Goal: Information Seeking & Learning: Learn about a topic

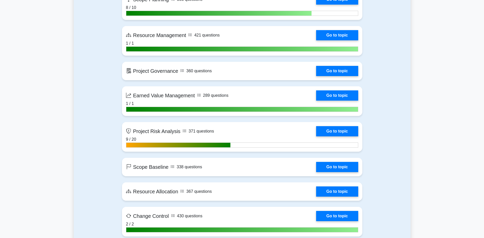
scroll to position [953, 0]
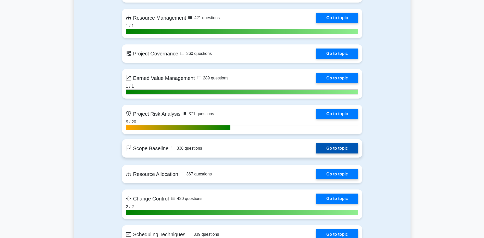
click at [325, 149] on link "Go to topic" at bounding box center [337, 148] width 42 height 10
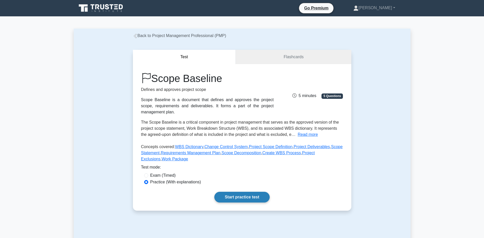
click at [249, 202] on link "Start practice test" at bounding box center [241, 197] width 55 height 11
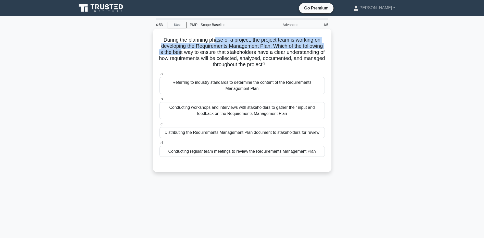
drag, startPoint x: 215, startPoint y: 40, endPoint x: 212, endPoint y: 53, distance: 13.1
click at [212, 53] on h5 "During the planning phase of a project, the project team is working on developi…" at bounding box center [242, 52] width 166 height 31
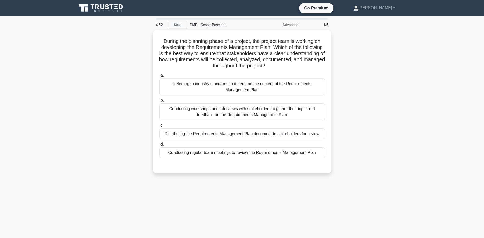
click at [78, 88] on div "During the planning phase of a project, the project team is working on developi…" at bounding box center [242, 105] width 337 height 150
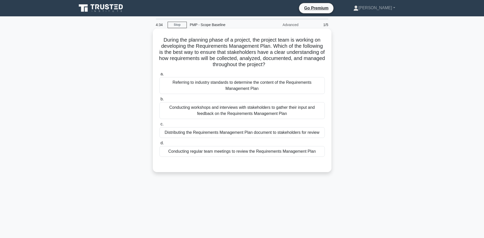
click at [183, 110] on div "Conducting workshops and interviews with stakeholders to gather their input and…" at bounding box center [242, 110] width 165 height 17
click at [160, 101] on input "b. Conducting workshops and interviews with stakeholders to gather their input …" at bounding box center [160, 98] width 0 height 3
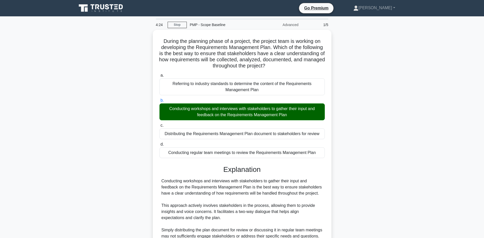
click at [58, 109] on main "4:24 Stop PMP - Scope Baseline Advanced 1/5 During the planning phase of a proj…" at bounding box center [242, 162] width 484 height 292
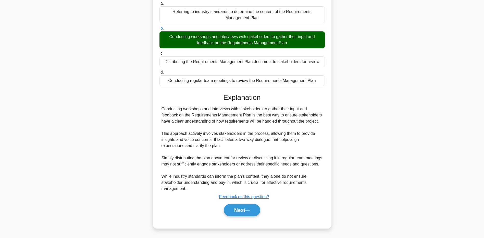
drag, startPoint x: 55, startPoint y: 134, endPoint x: 202, endPoint y: 135, distance: 147.0
click at [55, 134] on main "4:17 Stop PMP - Scope Baseline Advanced 1/5 During the planning phase of a proj…" at bounding box center [242, 92] width 484 height 292
click at [241, 209] on button "Next" at bounding box center [242, 210] width 36 height 12
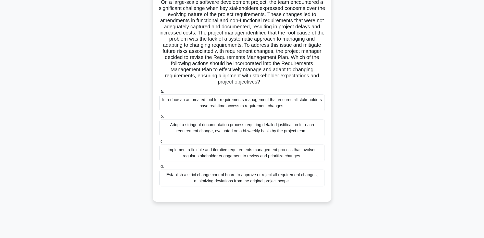
scroll to position [0, 0]
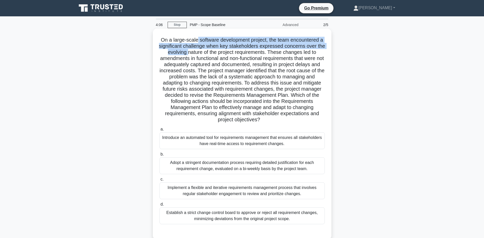
drag, startPoint x: 195, startPoint y: 38, endPoint x: 192, endPoint y: 53, distance: 15.3
click at [192, 53] on h5 "On a large-scale software development project, the team encountered a significa…" at bounding box center [242, 80] width 166 height 86
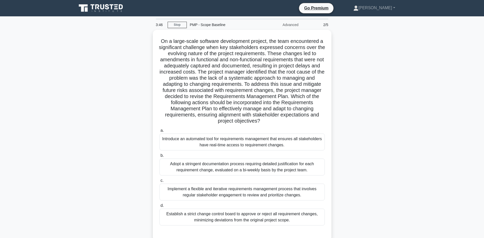
click at [145, 75] on div "On a large-scale software development project, the team encountered a significa…" at bounding box center [242, 138] width 337 height 217
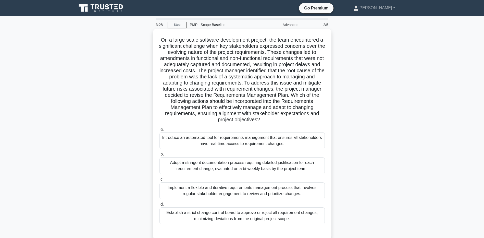
drag, startPoint x: 192, startPoint y: 35, endPoint x: 274, endPoint y: 118, distance: 116.2
click at [274, 118] on div "On a large-scale software development project, the team encountered a significa…" at bounding box center [242, 134] width 175 height 207
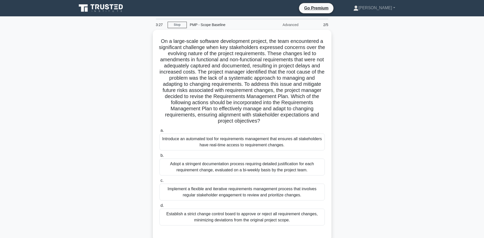
click at [416, 113] on main "3:27 Stop PMP - Scope Baseline Advanced 2/5 .spinner_0XTQ{transform-origin:cent…" at bounding box center [242, 145] width 484 height 259
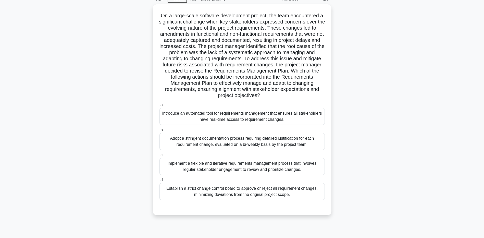
scroll to position [38, 0]
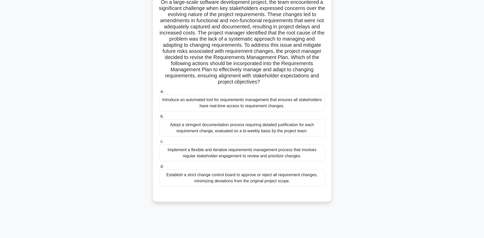
click at [169, 156] on div "Implement a flexible and iterative requirements management process that involve…" at bounding box center [242, 152] width 165 height 17
click at [160, 143] on input "c. Implement a flexible and iterative requirements management process that invo…" at bounding box center [160, 141] width 0 height 3
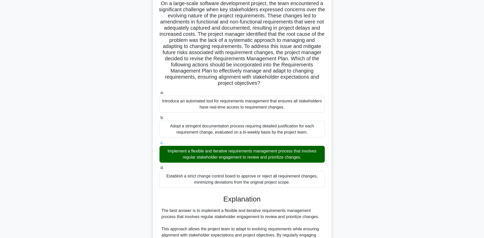
click at [41, 199] on main "3:00 Stop PMP - Scope Baseline Advanced 2/5 .spinner_0XTQ{transform-origin:cent…" at bounding box center [242, 168] width 484 height 378
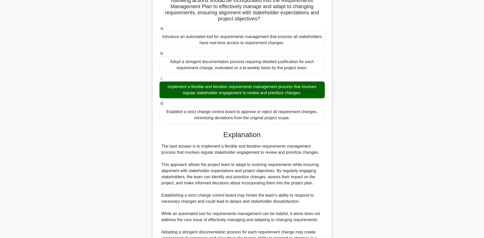
scroll to position [140, 0]
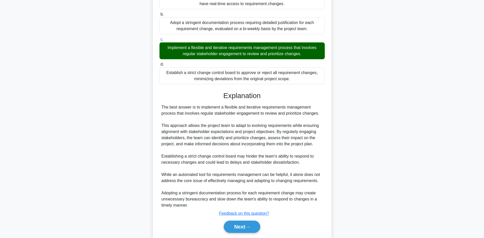
drag, startPoint x: 74, startPoint y: 167, endPoint x: 161, endPoint y: 219, distance: 101.1
click at [74, 167] on div "On a large-scale software development project, the team encountered a significa…" at bounding box center [242, 71] width 337 height 362
click at [236, 229] on button "Next" at bounding box center [242, 226] width 36 height 12
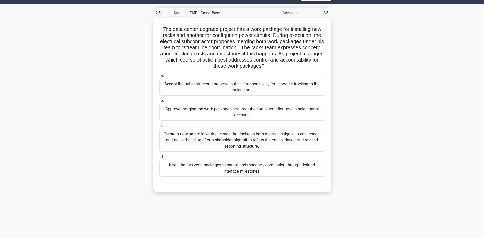
scroll to position [0, 0]
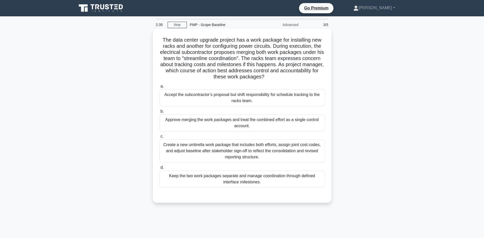
drag, startPoint x: 254, startPoint y: 39, endPoint x: 290, endPoint y: 77, distance: 52.9
click at [290, 77] on h5 "The data center upgrade project has a work package for installing new racks and…" at bounding box center [242, 58] width 166 height 43
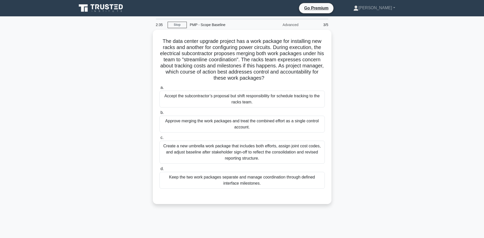
click at [388, 87] on div "The data center upgrade project has a work package for installing new racks and…" at bounding box center [242, 120] width 337 height 180
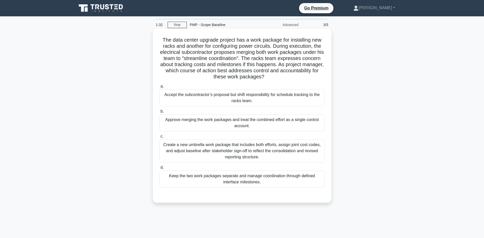
click at [182, 153] on div "Create a new umbrella work package that includes both efforts, assign joint cos…" at bounding box center [242, 150] width 165 height 23
click at [160, 138] on input "c. Create a new umbrella work package that includes both efforts, assign joint …" at bounding box center [160, 136] width 0 height 3
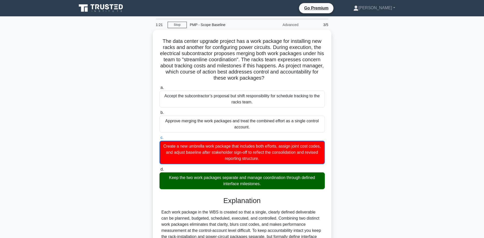
click at [56, 163] on main "1:21 Stop PMP - Scope Baseline Advanced 3/5 The data center upgrade project has…" at bounding box center [242, 174] width 484 height 317
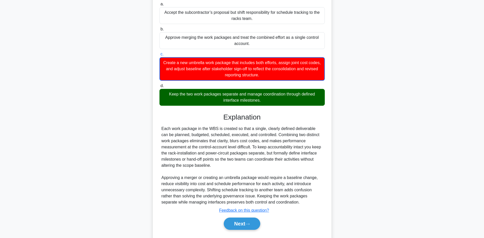
scroll to position [96, 0]
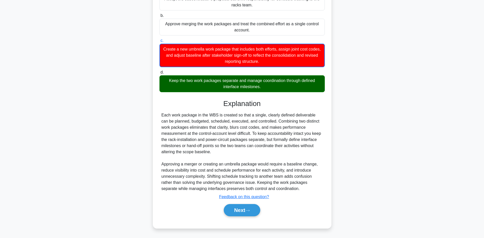
drag, startPoint x: 79, startPoint y: 177, endPoint x: 196, endPoint y: 190, distance: 117.1
click at [79, 177] on div "The data center upgrade project has a work package for installing new racks and…" at bounding box center [242, 84] width 337 height 301
click at [248, 210] on icon at bounding box center [247, 210] width 5 height 3
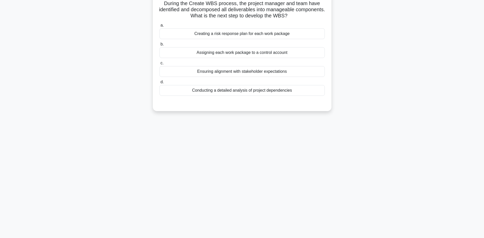
scroll to position [38, 0]
click at [173, 55] on div "Assigning each work package to a control account" at bounding box center [242, 51] width 165 height 11
click at [160, 45] on input "b. Assigning each work package to a control account" at bounding box center [160, 42] width 0 height 3
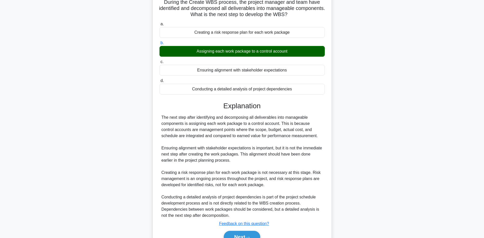
drag, startPoint x: 60, startPoint y: 149, endPoint x: 164, endPoint y: 200, distance: 116.2
click at [60, 149] on main "0:48 Stop PMP - Scope Baseline Advanced 4/5 During the Create WBS process, the …" at bounding box center [242, 122] width 484 height 286
click at [235, 235] on button "Next" at bounding box center [242, 237] width 36 height 12
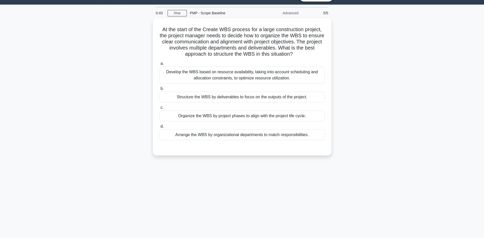
scroll to position [0, 0]
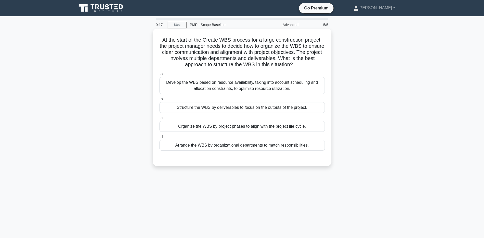
click at [172, 148] on div "Arrange the WBS by organizational departments to match responsibilities." at bounding box center [242, 145] width 165 height 11
click at [160, 139] on input "d. Arrange the WBS by organizational departments to match responsibilities." at bounding box center [160, 136] width 0 height 3
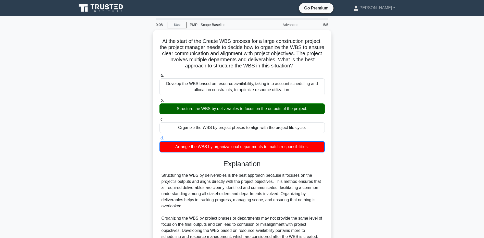
click at [109, 204] on div "At the start of the Create WBS process for a large construction project, the pr…" at bounding box center [242, 156] width 337 height 252
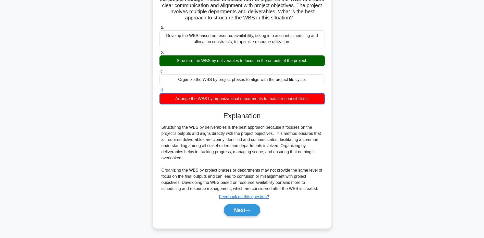
drag, startPoint x: 72, startPoint y: 152, endPoint x: 166, endPoint y: 191, distance: 101.7
click at [72, 152] on main "0:02 Stop PMP - Scope Baseline Advanced 5/5 At the start of the Create WBS proc…" at bounding box center [242, 104] width 484 height 268
click at [246, 216] on button "Next" at bounding box center [242, 210] width 36 height 12
click at [242, 212] on button "Next" at bounding box center [242, 210] width 36 height 12
click at [253, 205] on button "Next" at bounding box center [242, 210] width 36 height 12
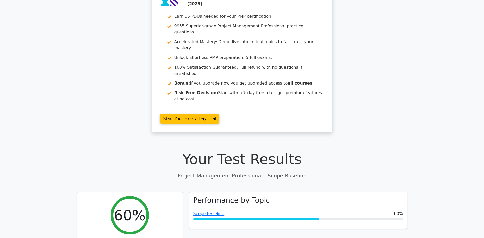
scroll to position [51, 0]
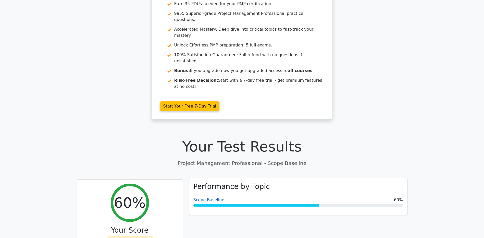
click at [201, 197] on link "Scope Baseline" at bounding box center [208, 199] width 31 height 5
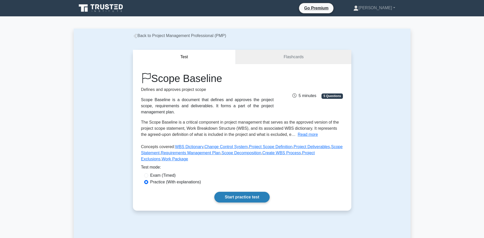
click at [251, 197] on link "Start practice test" at bounding box center [241, 197] width 55 height 11
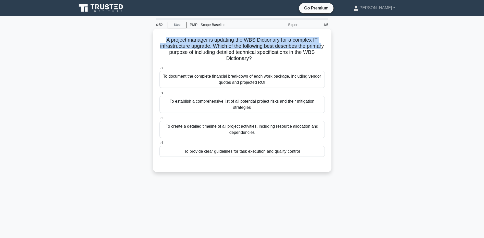
drag, startPoint x: 165, startPoint y: 41, endPoint x: 179, endPoint y: 51, distance: 17.7
click at [179, 51] on h5 "A project manager is updating the WBS Dictionary for a complex IT infrastructur…" at bounding box center [242, 49] width 166 height 25
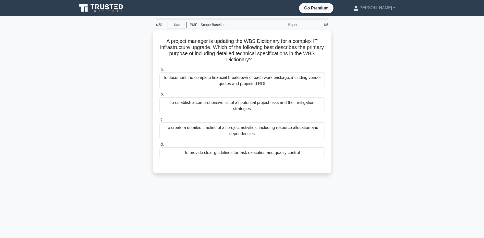
click at [86, 97] on div "A project manager is updating the WBS Dictionary for a complex IT infrastructur…" at bounding box center [242, 105] width 337 height 150
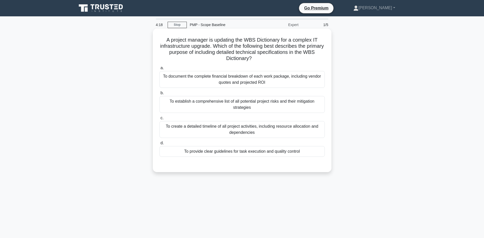
click at [167, 129] on div "To create a detailed timeline of all project activities, including resource all…" at bounding box center [242, 129] width 165 height 17
click at [160, 120] on input "c. To create a detailed timeline of all project activities, including resource …" at bounding box center [160, 117] width 0 height 3
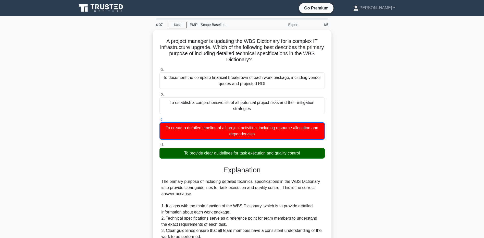
drag, startPoint x: 77, startPoint y: 90, endPoint x: 74, endPoint y: 92, distance: 3.7
click at [77, 90] on div "A project manager is updating the WBS Dictionary for a complex IT infrastructur…" at bounding box center [242, 211] width 337 height 363
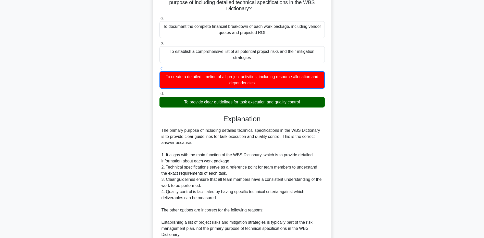
scroll to position [153, 0]
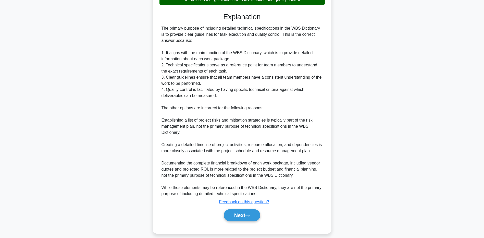
drag, startPoint x: 61, startPoint y: 111, endPoint x: 81, endPoint y: 113, distance: 20.0
click at [61, 111] on main "3:55 Stop PMP - Scope Baseline Expert 1/5 A project manager is updating the WBS…" at bounding box center [242, 52] width 484 height 378
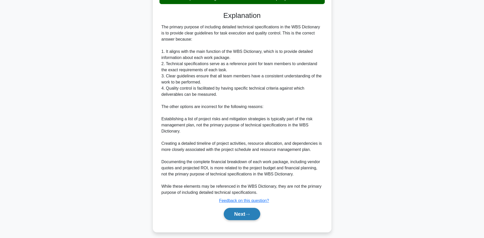
click at [233, 217] on button "Next" at bounding box center [242, 214] width 36 height 12
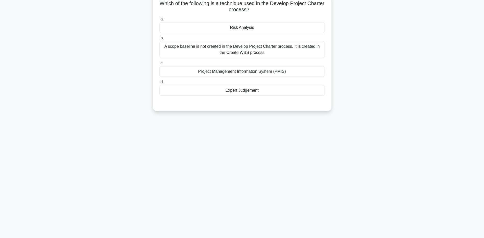
scroll to position [38, 0]
click at [217, 89] on div "Expert Judgement" at bounding box center [242, 89] width 165 height 11
click at [160, 82] on input "d. Expert Judgement" at bounding box center [160, 80] width 0 height 3
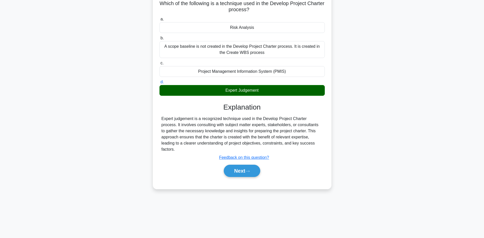
click at [78, 160] on div "Which of the following is a technique used in the Develop Project Charter proce…" at bounding box center [242, 93] width 337 height 203
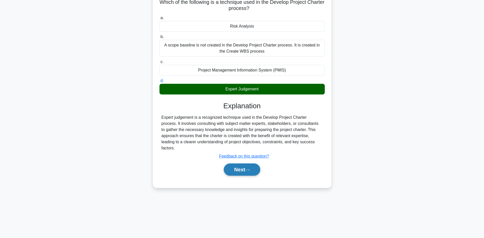
click at [236, 167] on button "Next" at bounding box center [242, 169] width 36 height 12
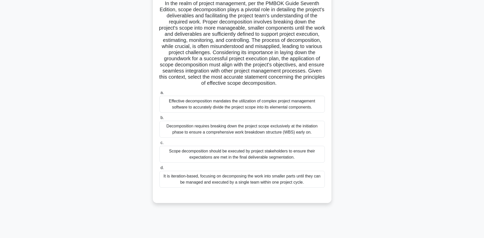
scroll to position [0, 0]
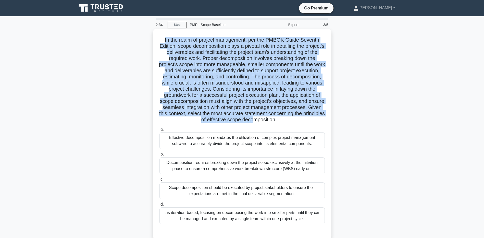
drag, startPoint x: 162, startPoint y: 40, endPoint x: 300, endPoint y: 120, distance: 160.3
click at [300, 120] on h5 "In the realm of project management, per the PMBOK Guide Seventh Edition, scope …" at bounding box center [242, 80] width 166 height 86
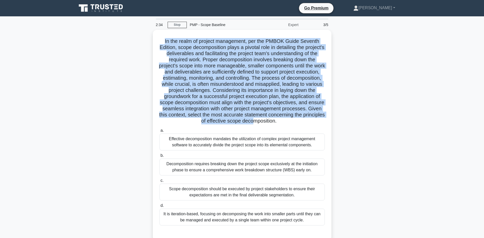
click at [384, 108] on div ".spinner_0XTQ{transform-origin:center;animation:spinner_y6GP .75s linear infini…" at bounding box center [242, 138] width 337 height 217
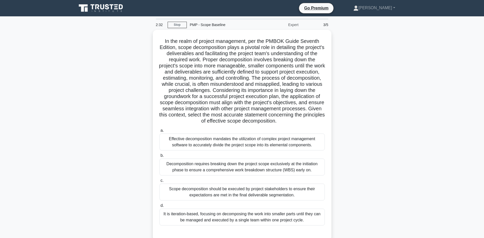
scroll to position [38, 0]
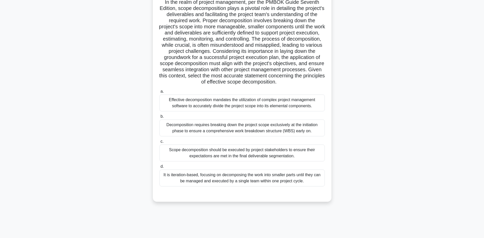
click at [181, 133] on div "Decomposition requires breaking down the project scope exclusively at the initi…" at bounding box center [242, 127] width 165 height 17
click at [160, 118] on input "b. Decomposition requires breaking down the project scope exclusively at the in…" at bounding box center [160, 116] width 0 height 3
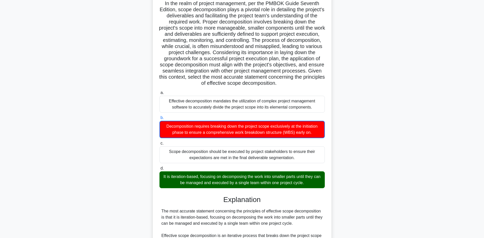
click at [107, 185] on div ".spinner_0XTQ{transform-origin:center;animation:spinner_y6GP .75s linear infini…" at bounding box center [242, 176] width 337 height 369
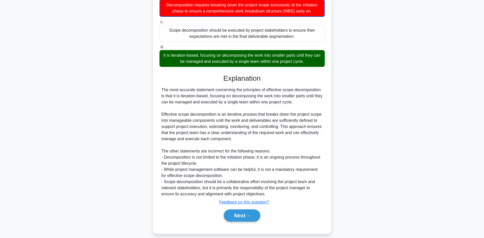
scroll to position [169, 0]
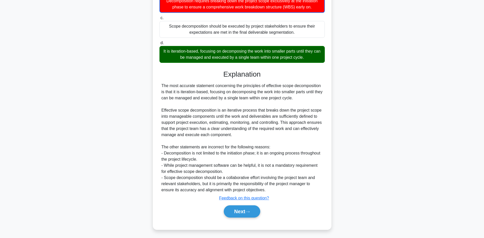
drag, startPoint x: 87, startPoint y: 186, endPoint x: 94, endPoint y: 186, distance: 7.7
click at [87, 186] on div ".spinner_0XTQ{transform-origin:center;animation:spinner_y6GP .75s linear infini…" at bounding box center [242, 51] width 337 height 369
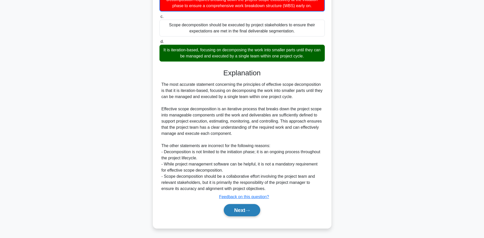
click at [239, 209] on button "Next" at bounding box center [242, 210] width 36 height 12
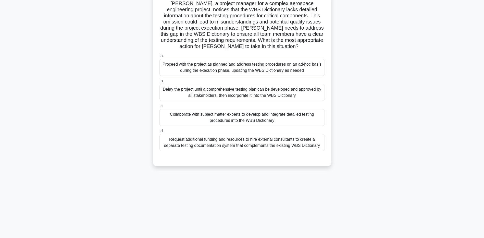
scroll to position [0, 0]
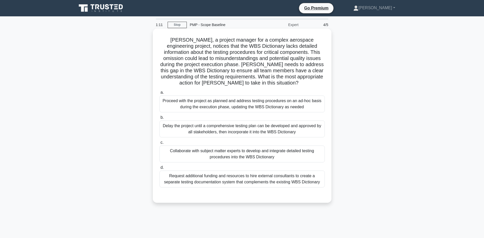
click at [171, 157] on div "Collaborate with subject matter experts to develop and integrate detailed testi…" at bounding box center [242, 153] width 165 height 17
click at [160, 144] on input "c. Collaborate with subject matter experts to develop and integrate detailed te…" at bounding box center [160, 142] width 0 height 3
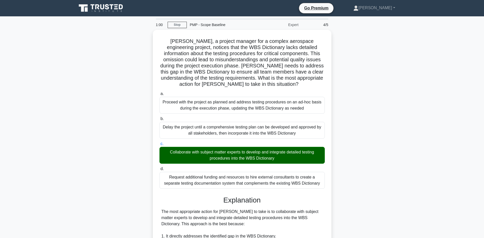
click at [54, 139] on main "1:00 Stop PMP - Scope Baseline Expert 4/5 Sarah, a project manager for a comple…" at bounding box center [242, 223] width 484 height 414
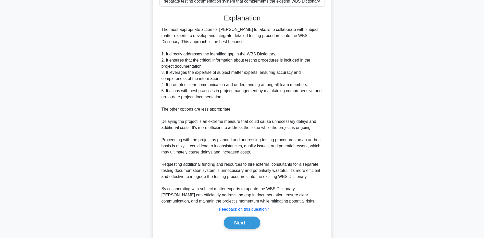
scroll to position [193, 0]
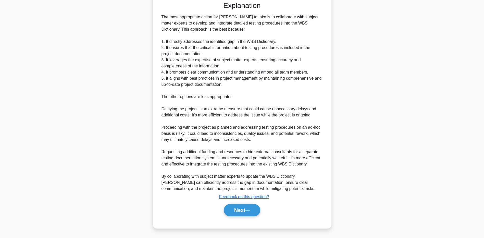
drag, startPoint x: 79, startPoint y: 188, endPoint x: 193, endPoint y: 188, distance: 114.1
click at [79, 188] on div "Sarah, a project manager for a complex aerospace engineering project, notices t…" at bounding box center [242, 36] width 337 height 399
click at [251, 212] on button "Next" at bounding box center [242, 210] width 36 height 12
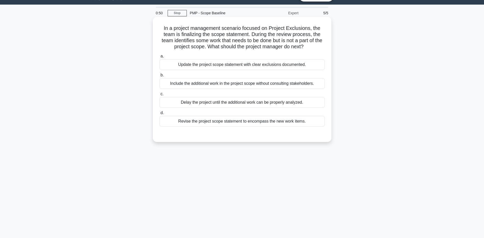
scroll to position [0, 0]
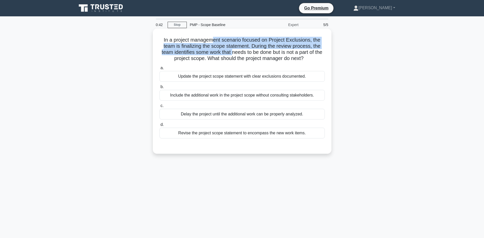
drag, startPoint x: 211, startPoint y: 39, endPoint x: 236, endPoint y: 51, distance: 27.4
click at [236, 51] on h5 "In a project management scenario focused on Project Exclusions, the team is fin…" at bounding box center [242, 49] width 166 height 25
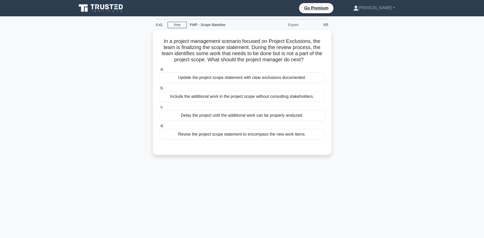
click at [66, 102] on main "0:41 Stop PMP - Scope Baseline Expert 5/5 In a project management scenario focu…" at bounding box center [242, 145] width 484 height 259
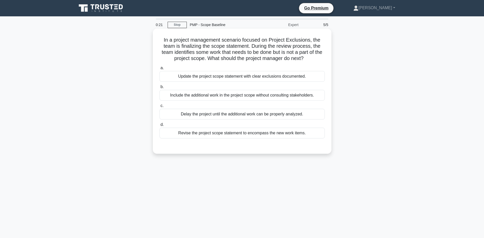
click at [205, 77] on div "Update the project scope statement with clear exclusions documented." at bounding box center [242, 76] width 165 height 11
click at [160, 70] on input "a. Update the project scope statement with clear exclusions documented." at bounding box center [160, 67] width 0 height 3
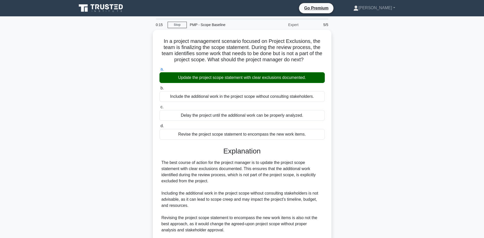
click at [68, 183] on main "0:15 Stop PMP - Scope Baseline Expert 5/5 In a project management scenario focu…" at bounding box center [242, 159] width 484 height 286
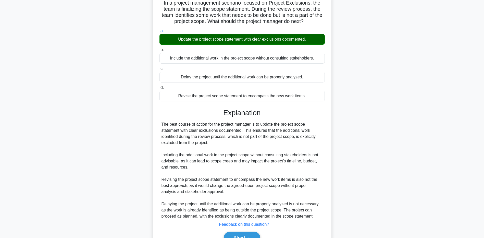
scroll to position [51, 0]
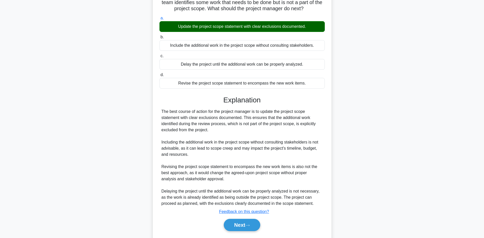
click at [114, 221] on div "In a project management scenario focused on Project Exclusions, the team is fin…" at bounding box center [242, 114] width 337 height 270
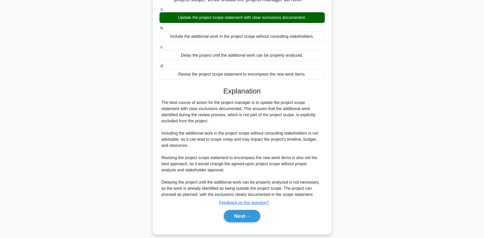
scroll to position [65, 0]
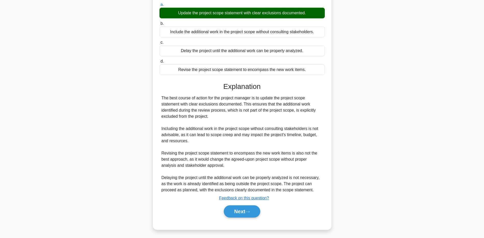
drag, startPoint x: 75, startPoint y: 149, endPoint x: 101, endPoint y: 153, distance: 26.4
click at [75, 149] on div "In a project management scenario focused on Project Exclusions, the team is fin…" at bounding box center [242, 100] width 337 height 270
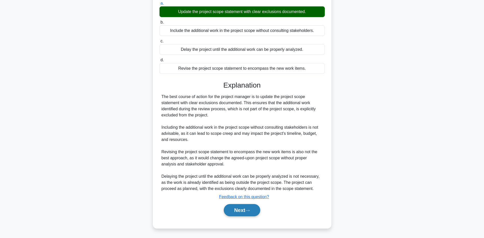
click at [229, 207] on button "Next" at bounding box center [242, 210] width 36 height 12
